Goal: Task Accomplishment & Management: Manage account settings

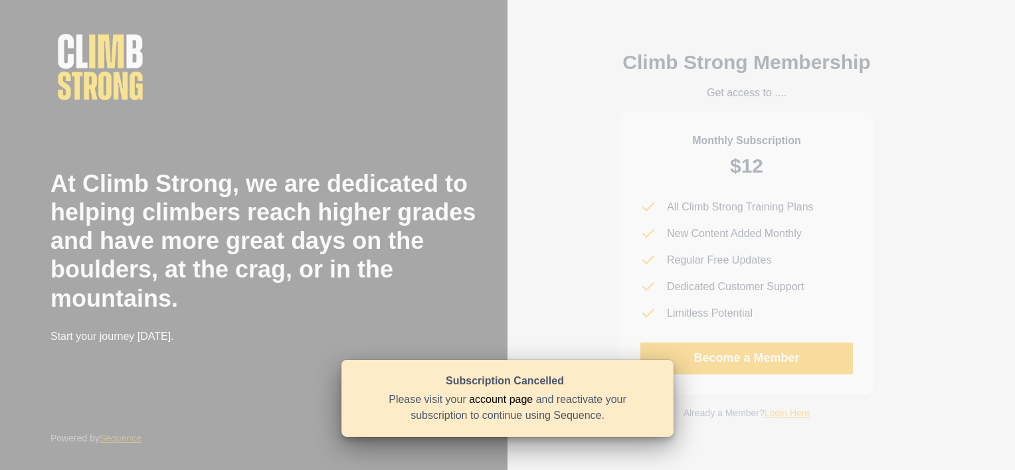
click at [558, 255] on div "Climb Strong Membership Get access to .... Monthly Subscription $12 All Climb S…" at bounding box center [747, 235] width 478 height 470
drag, startPoint x: 542, startPoint y: 319, endPoint x: 547, endPoint y: 309, distance: 11.0
click at [542, 319] on div "Climb Strong Membership Get access to .... Monthly Subscription $12 All Climb S…" at bounding box center [747, 235] width 478 height 470
click at [524, 415] on div "Please visit your account page and reactivate your subscription to continue usi…" at bounding box center [507, 408] width 292 height 32
click at [518, 404] on link "account page" at bounding box center [501, 399] width 64 height 11
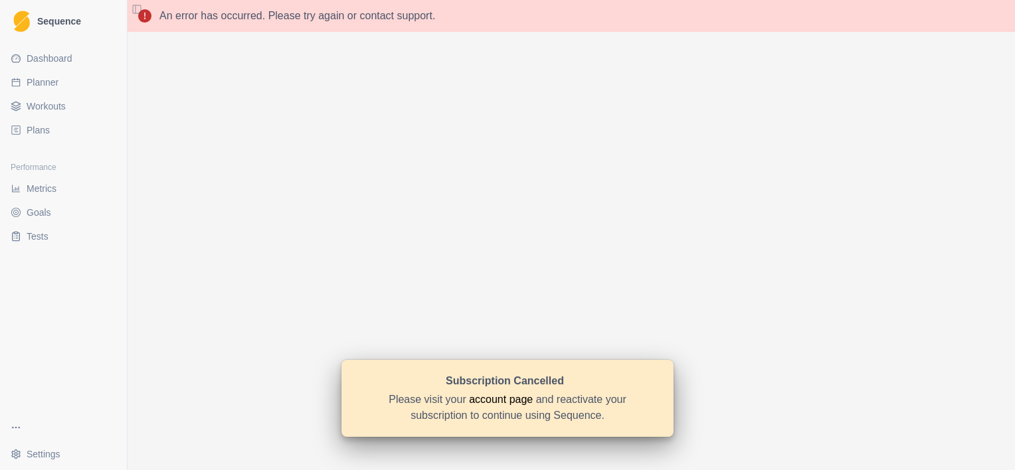
click at [35, 108] on span "Workouts" at bounding box center [46, 106] width 39 height 13
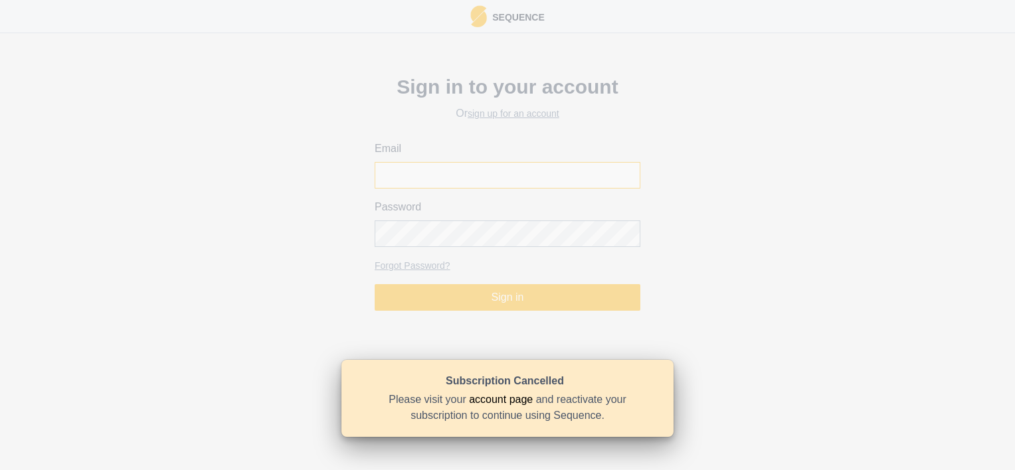
click at [434, 181] on input "Email" at bounding box center [508, 175] width 266 height 27
click at [466, 296] on button "Sign in" at bounding box center [508, 297] width 266 height 27
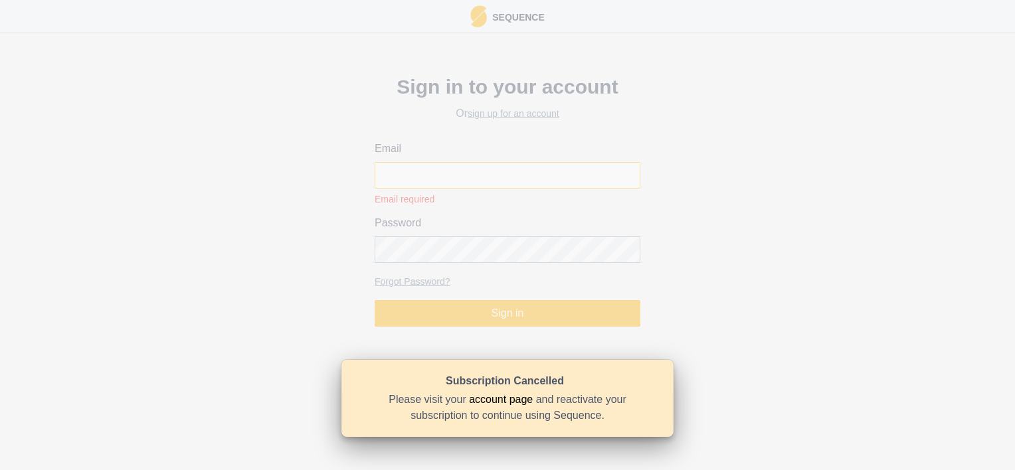
click at [423, 171] on input "Email" at bounding box center [508, 175] width 266 height 27
type input "[EMAIL_ADDRESS][DOMAIN_NAME]"
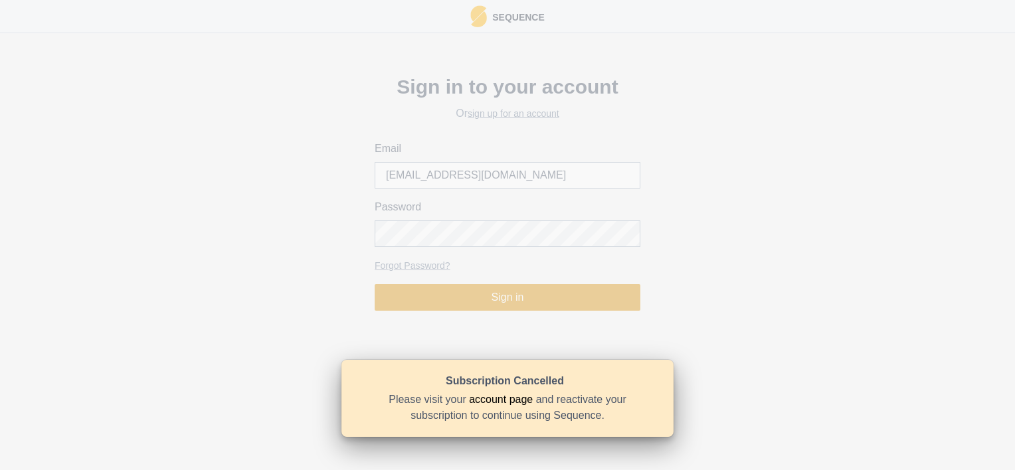
click at [453, 298] on button "Sign in" at bounding box center [508, 297] width 266 height 27
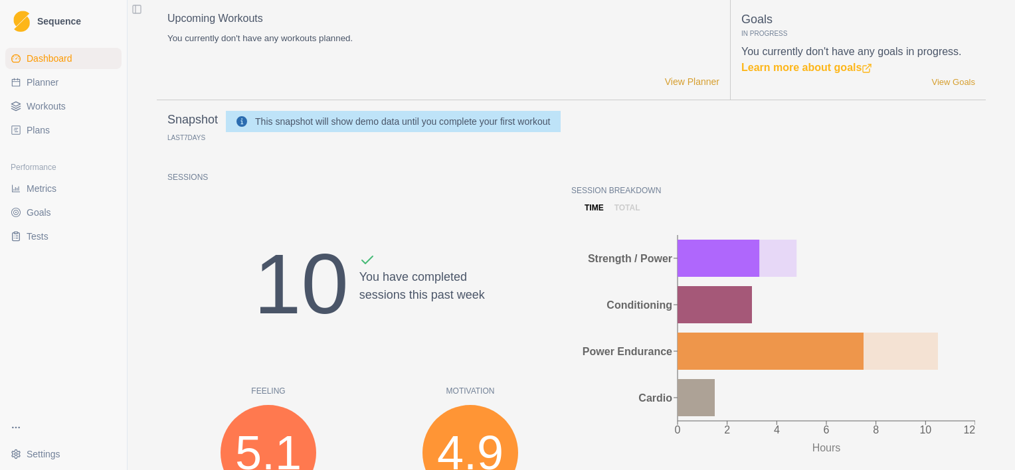
click at [47, 114] on link "Workouts" at bounding box center [63, 106] width 116 height 21
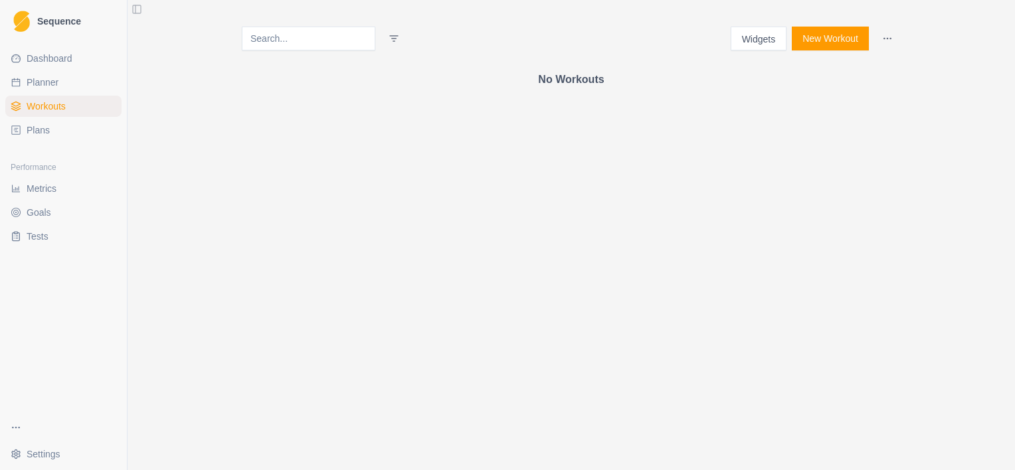
click at [48, 59] on span "Dashboard" at bounding box center [50, 58] width 46 height 13
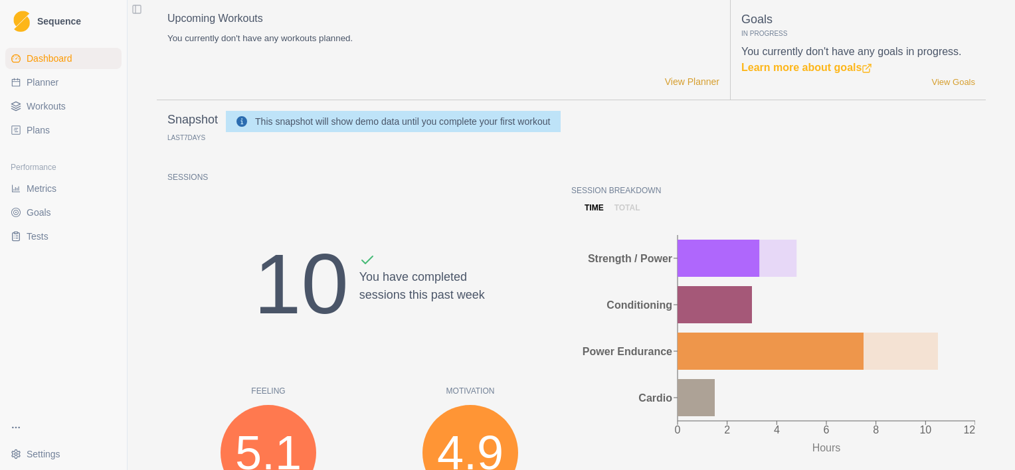
click at [45, 23] on span "Sequence" at bounding box center [59, 21] width 44 height 9
